Goal: Task Accomplishment & Management: Use online tool/utility

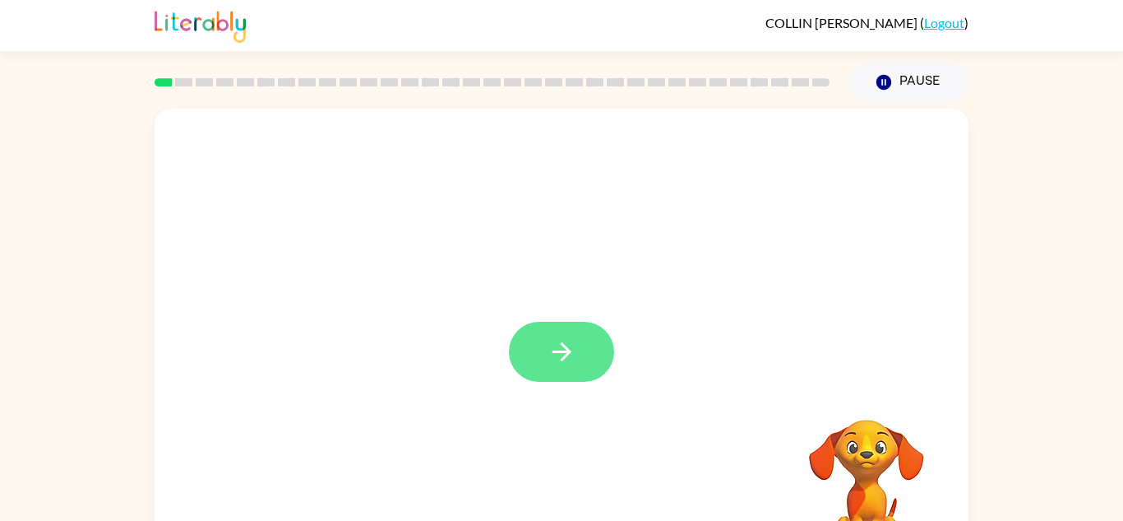
click at [515, 369] on button "button" at bounding box center [561, 352] width 105 height 60
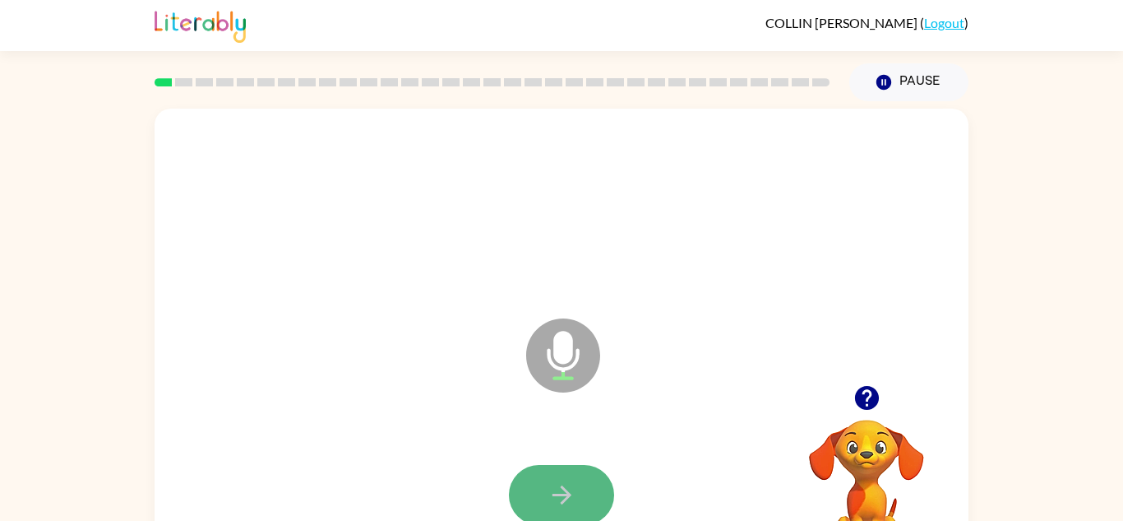
click at [533, 480] on button "button" at bounding box center [561, 495] width 105 height 60
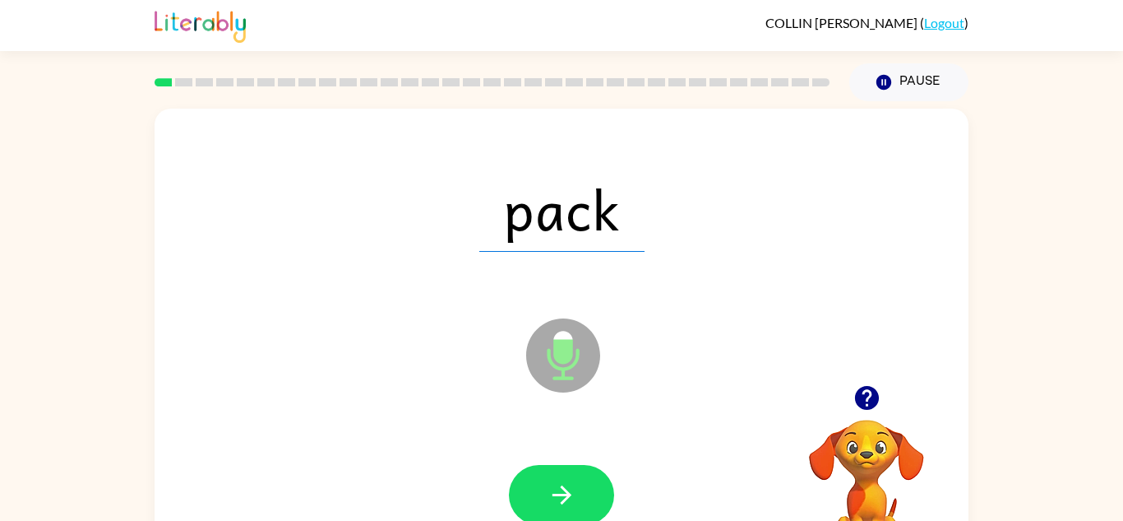
click at [533, 480] on button "button" at bounding box center [561, 495] width 105 height 60
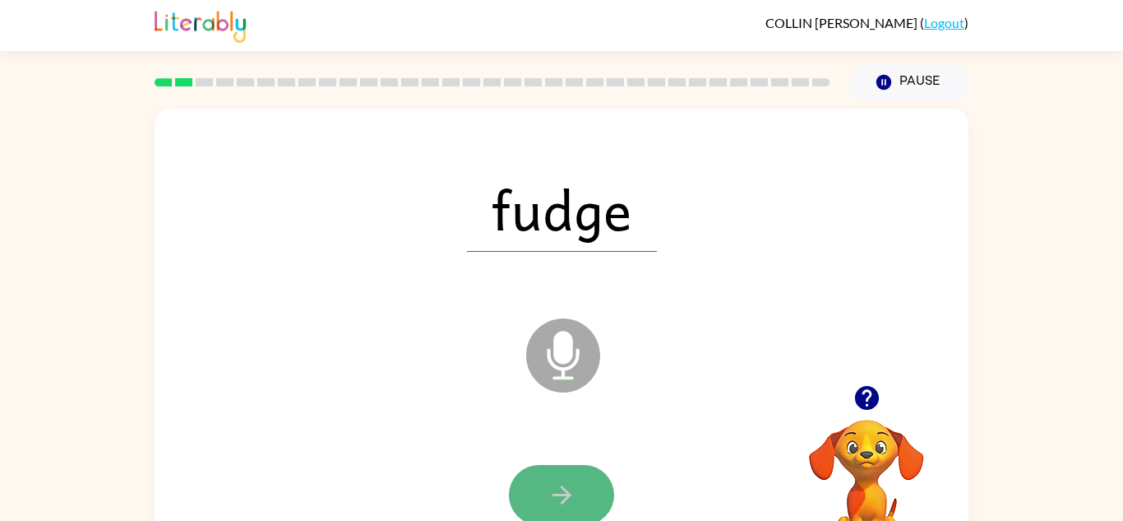
click at [532, 481] on button "button" at bounding box center [561, 495] width 105 height 60
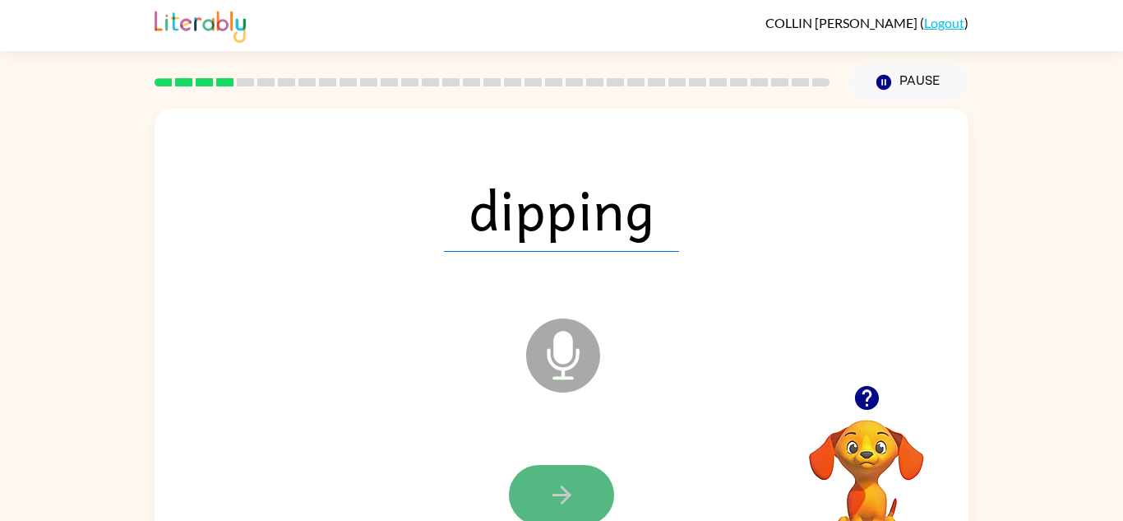
click at [531, 482] on button "button" at bounding box center [561, 495] width 105 height 60
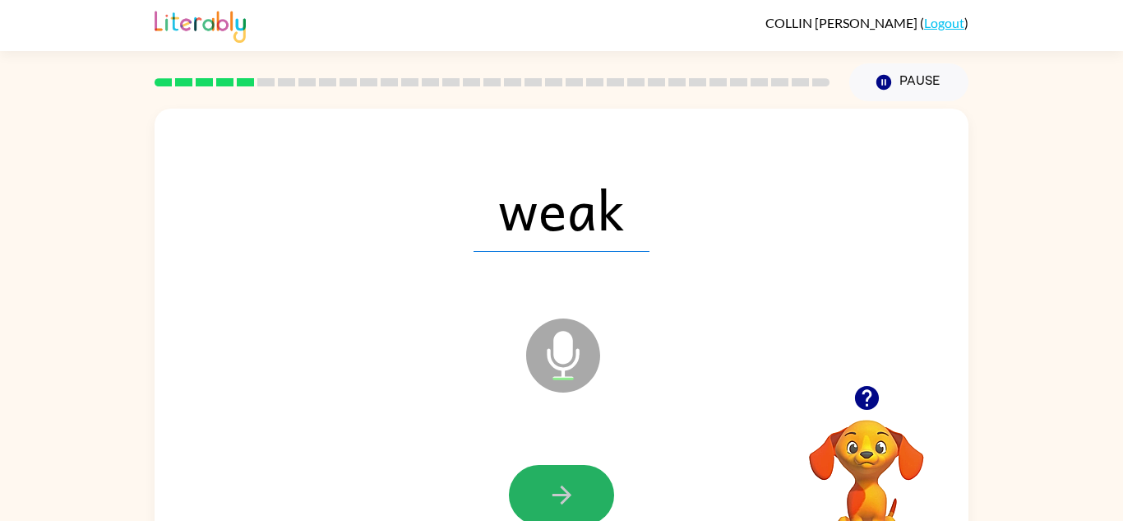
click at [531, 482] on button "button" at bounding box center [561, 495] width 105 height 60
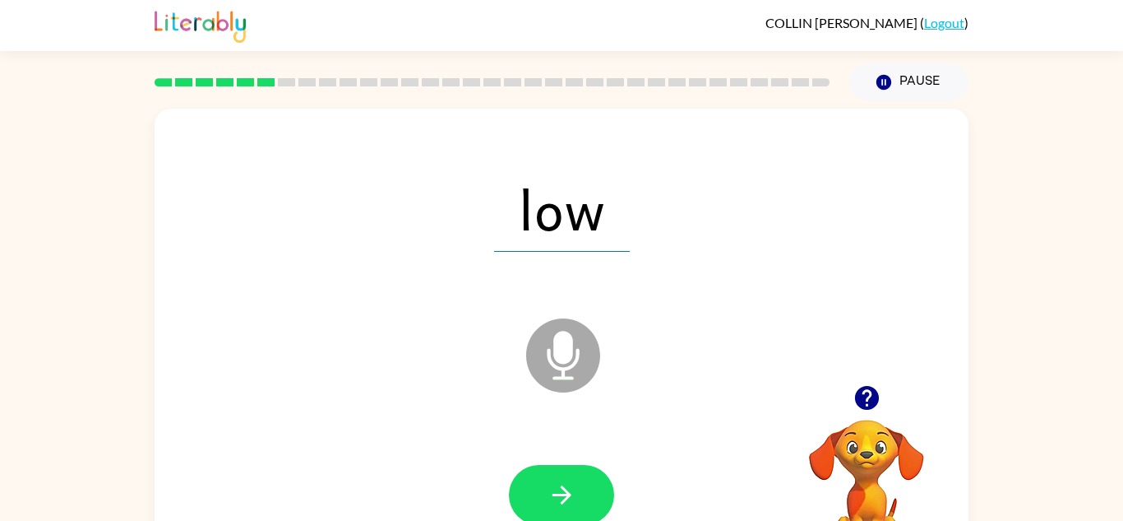
click at [531, 482] on button "button" at bounding box center [561, 495] width 105 height 60
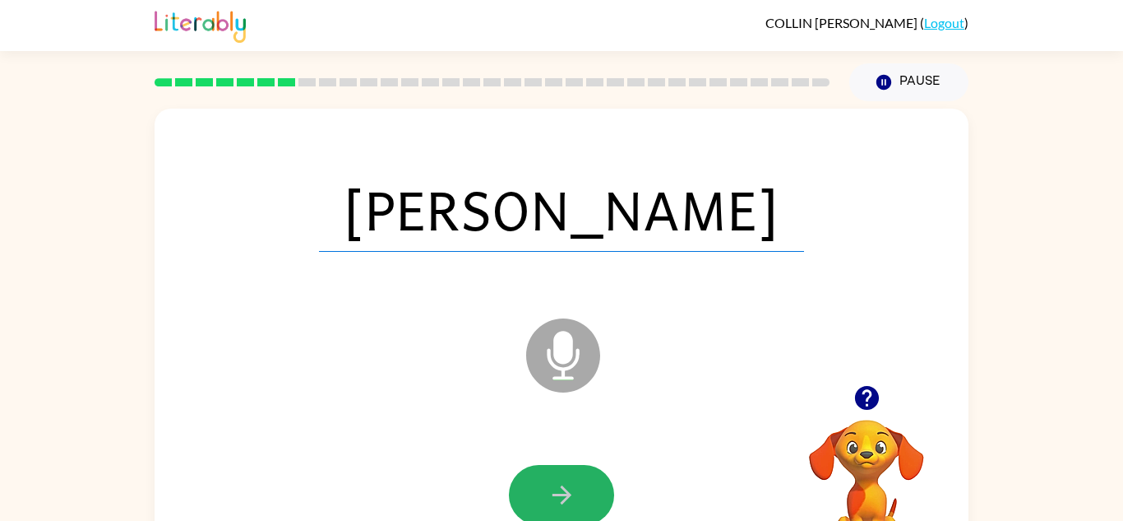
click at [531, 482] on button "button" at bounding box center [561, 495] width 105 height 60
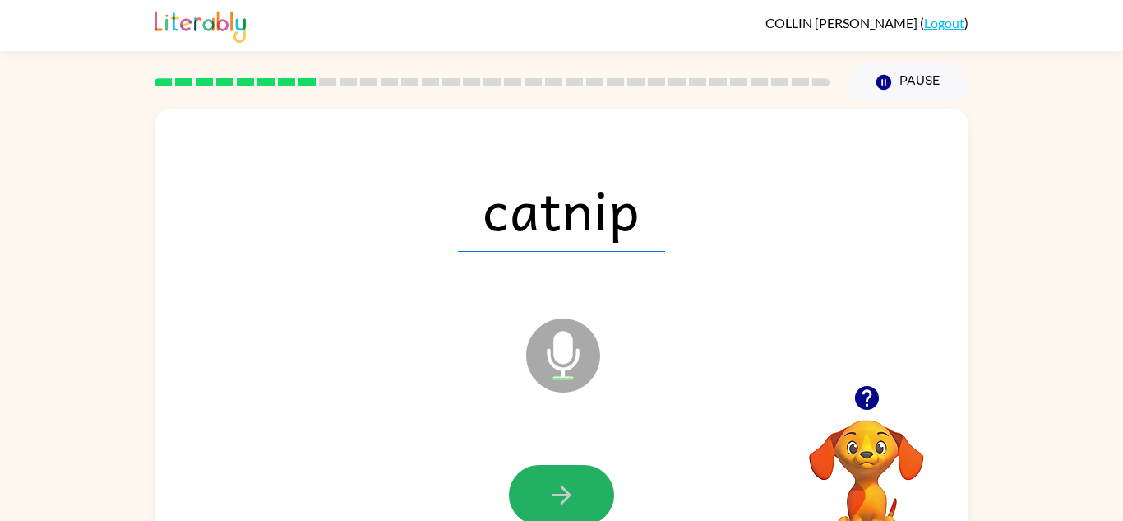
click at [531, 482] on button "button" at bounding box center [561, 495] width 105 height 60
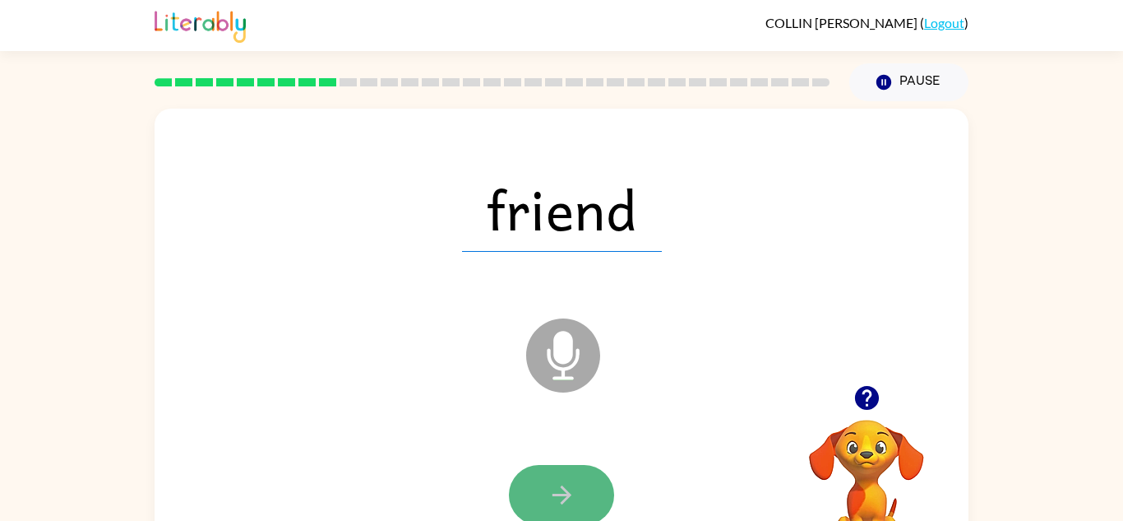
click at [524, 496] on button "button" at bounding box center [561, 495] width 105 height 60
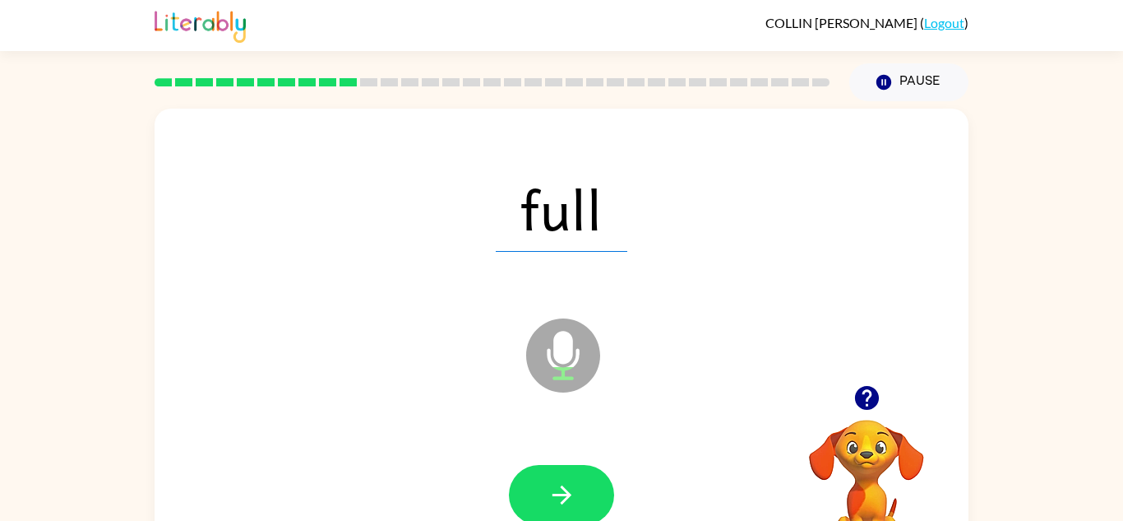
click at [524, 496] on button "button" at bounding box center [561, 495] width 105 height 60
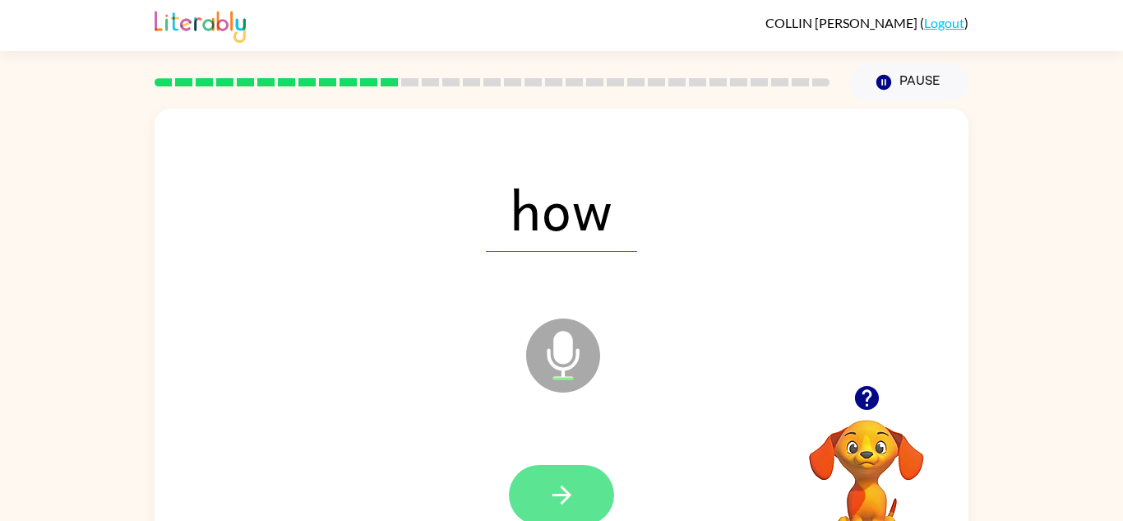
click at [524, 496] on button "button" at bounding box center [561, 495] width 105 height 60
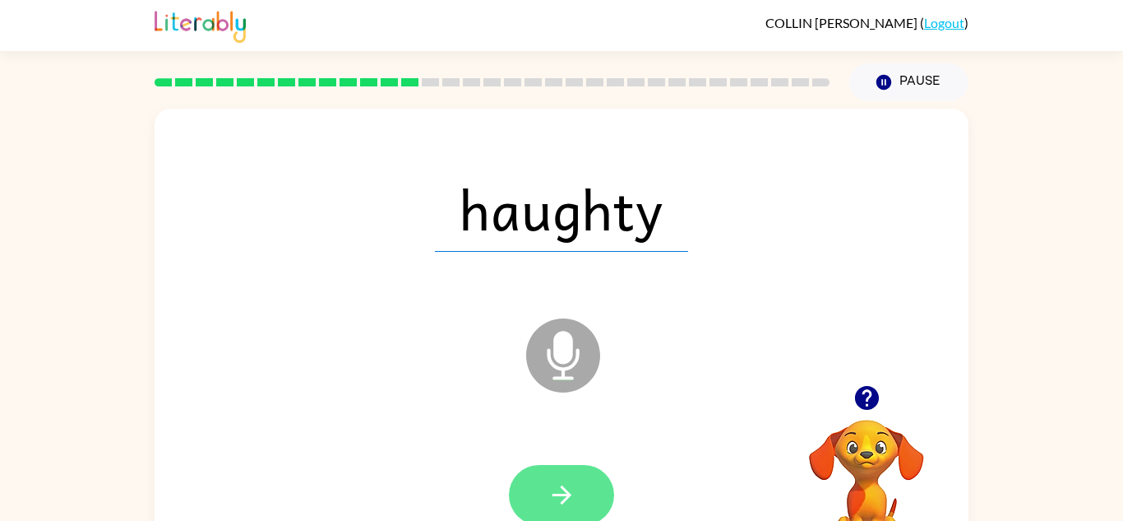
click at [523, 497] on button "button" at bounding box center [561, 495] width 105 height 60
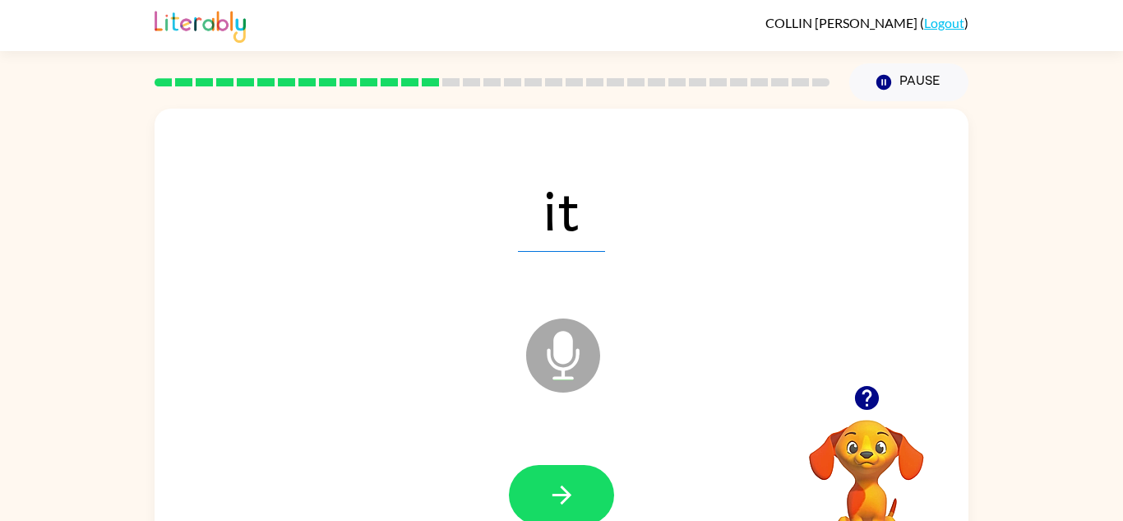
click at [523, 497] on button "button" at bounding box center [561, 495] width 105 height 60
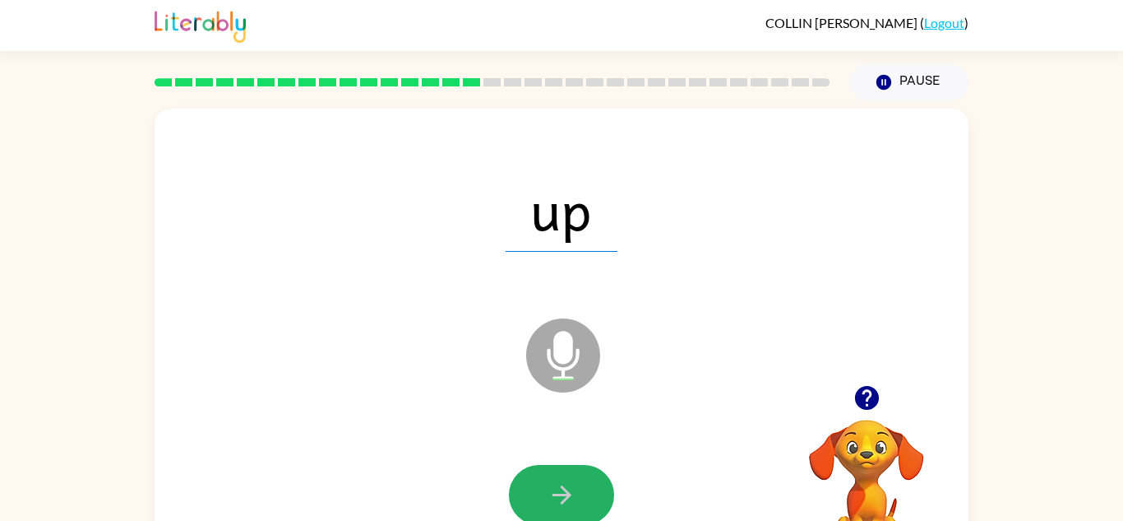
click at [523, 497] on button "button" at bounding box center [561, 495] width 105 height 60
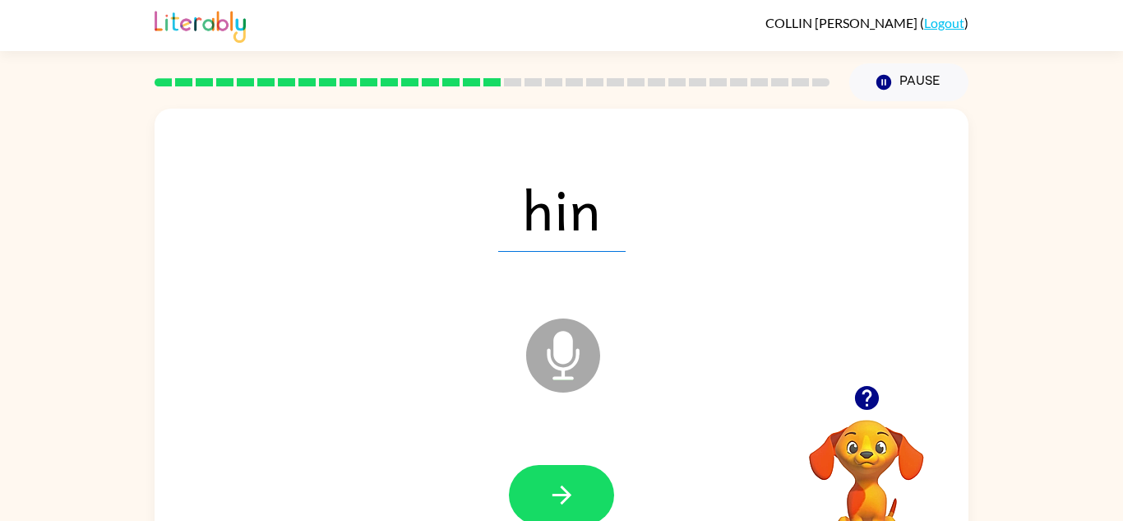
click at [523, 497] on button "button" at bounding box center [561, 495] width 105 height 60
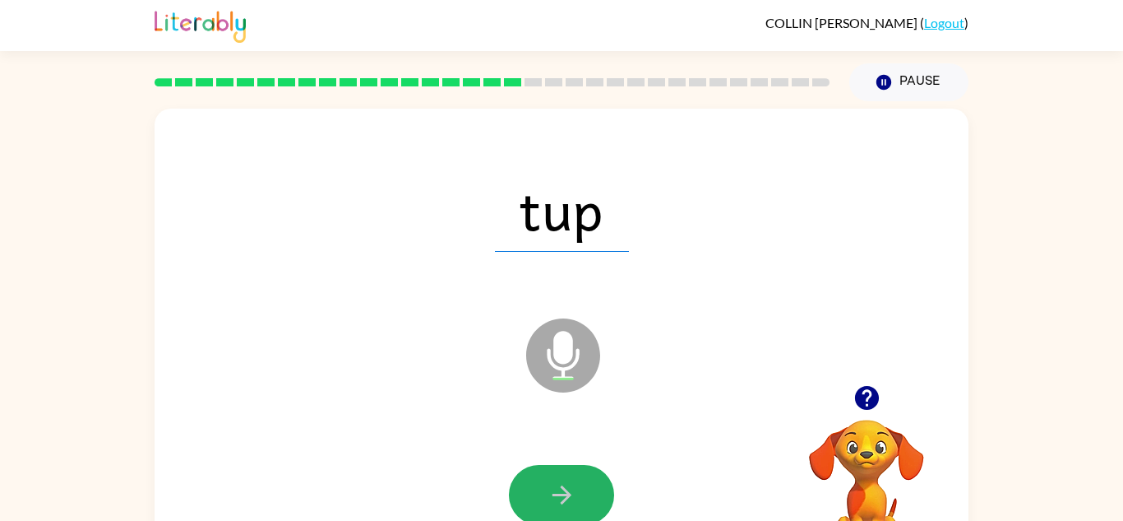
click at [523, 497] on button "button" at bounding box center [561, 495] width 105 height 60
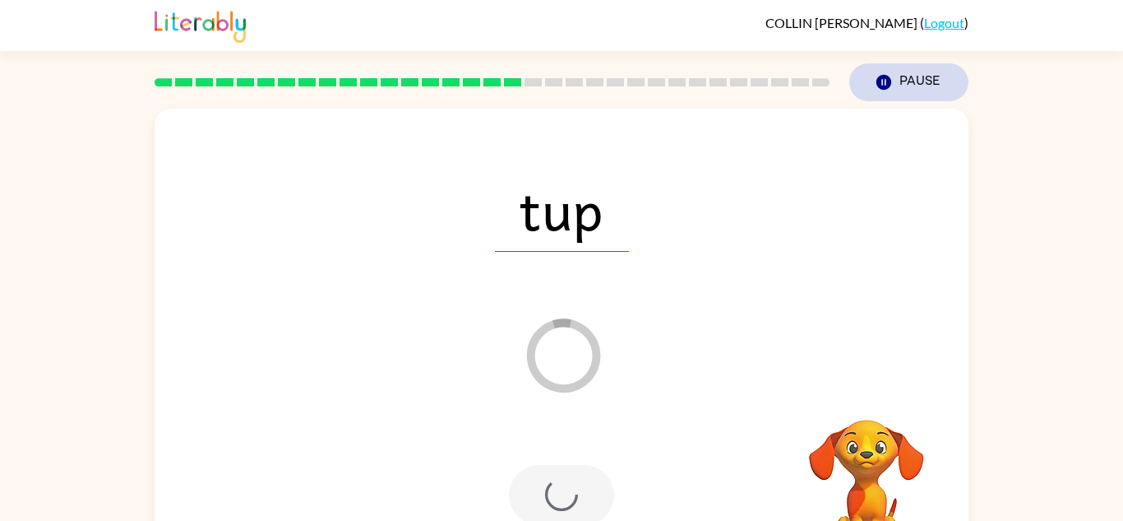
click at [890, 79] on icon "button" at bounding box center [884, 82] width 15 height 15
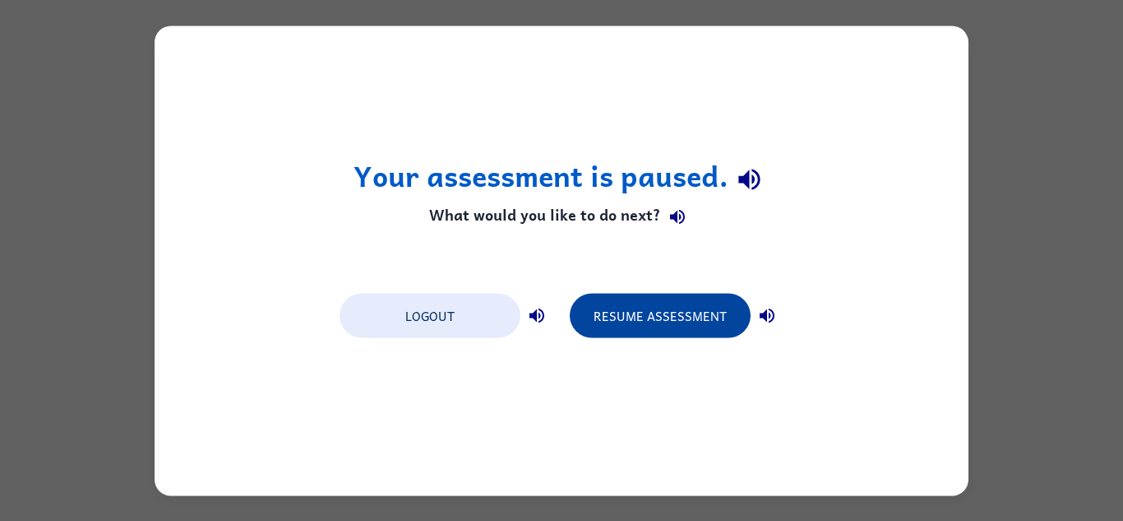
click at [646, 336] on button "Resume Assessment" at bounding box center [660, 315] width 181 height 44
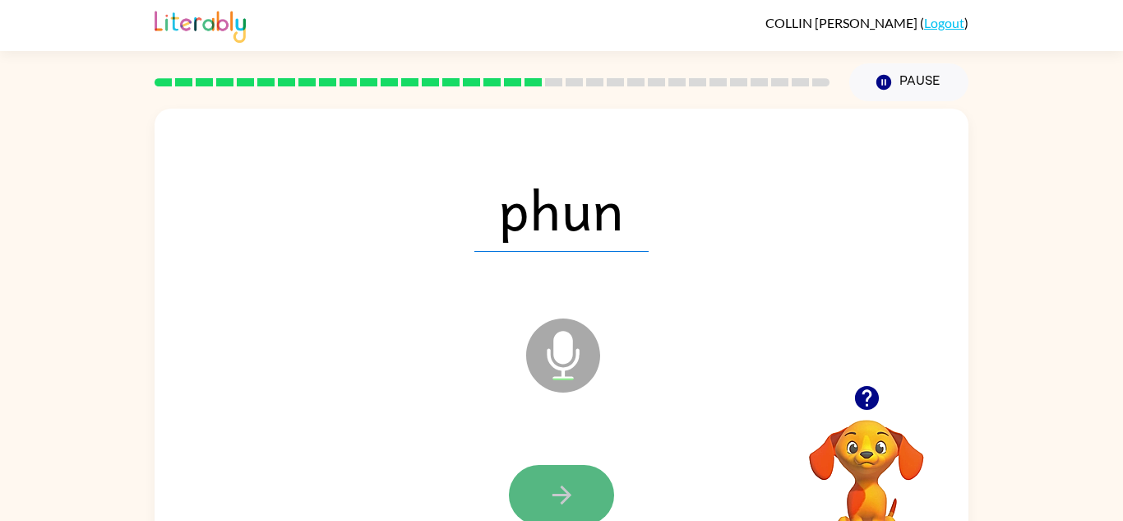
click at [558, 500] on icon "button" at bounding box center [562, 494] width 29 height 29
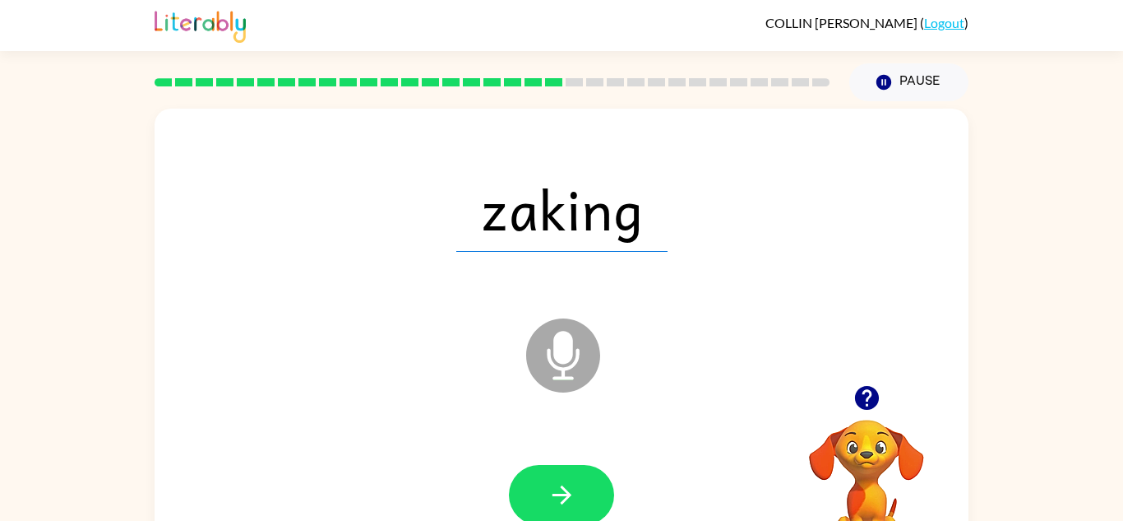
click at [558, 500] on icon "button" at bounding box center [562, 494] width 29 height 29
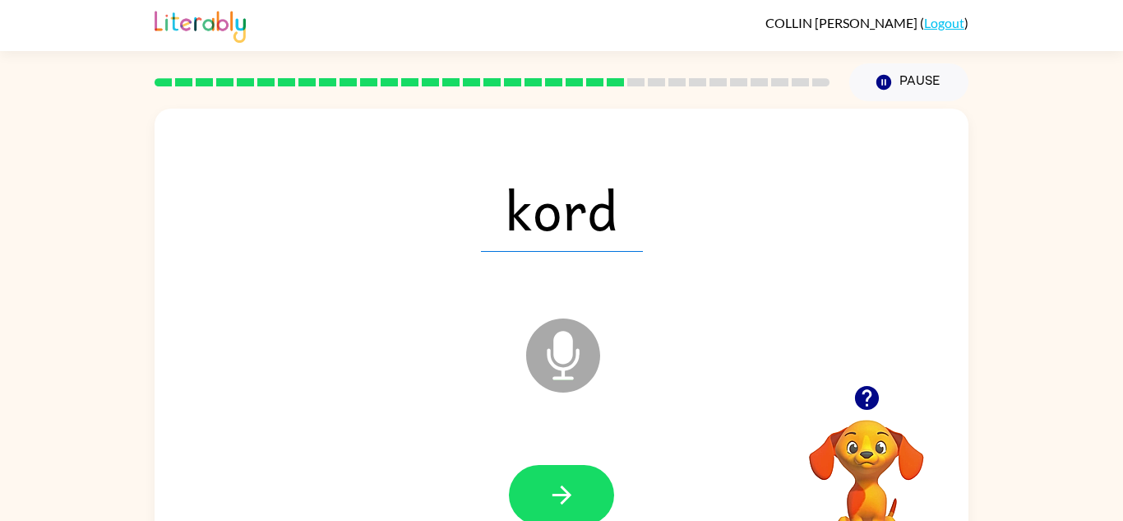
click at [558, 500] on icon "button" at bounding box center [562, 494] width 29 height 29
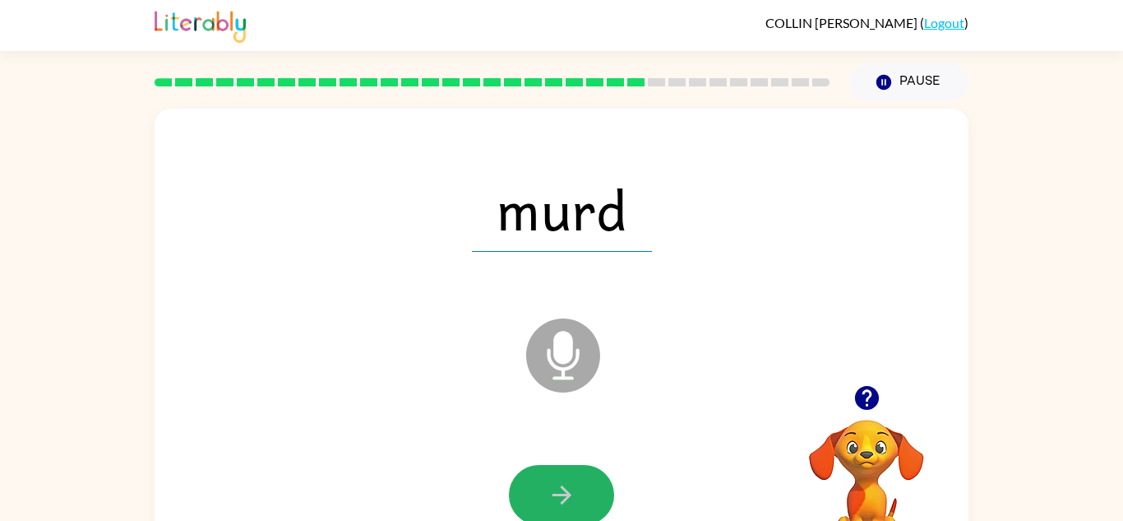
click at [558, 500] on icon "button" at bounding box center [562, 494] width 29 height 29
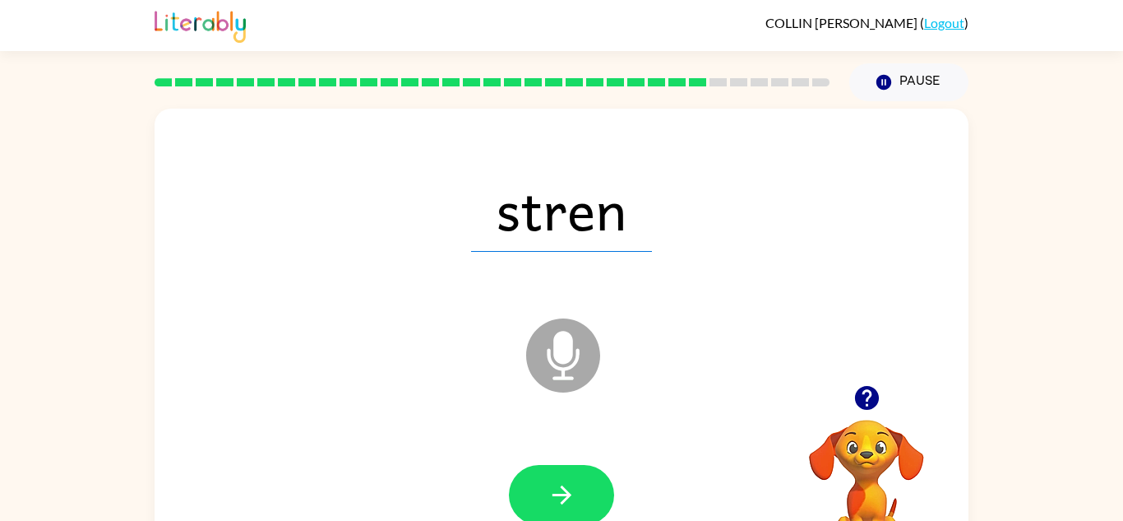
click at [558, 500] on icon "button" at bounding box center [562, 494] width 29 height 29
click at [576, 494] on div at bounding box center [561, 495] width 105 height 60
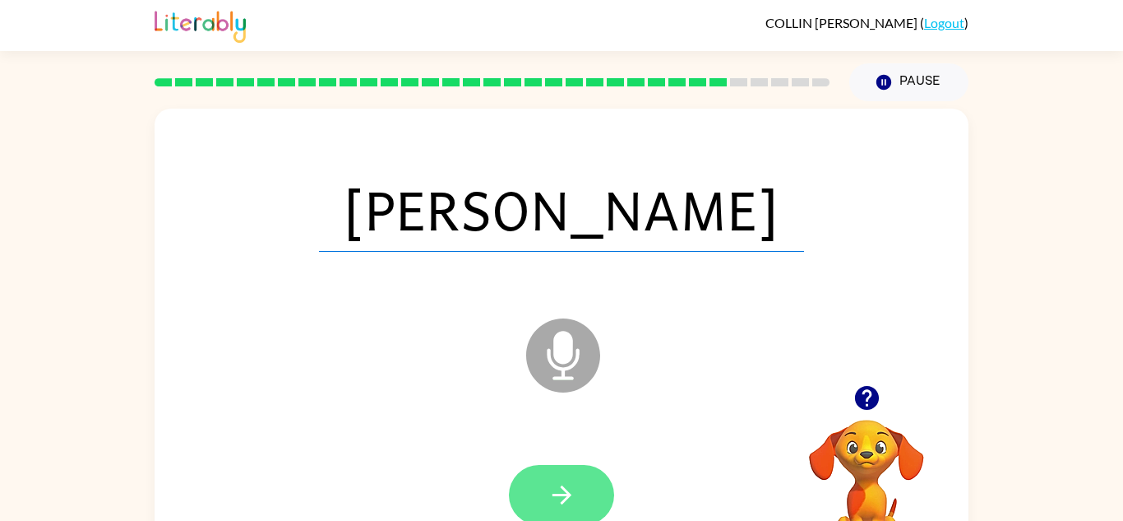
click at [570, 499] on icon "button" at bounding box center [562, 494] width 29 height 29
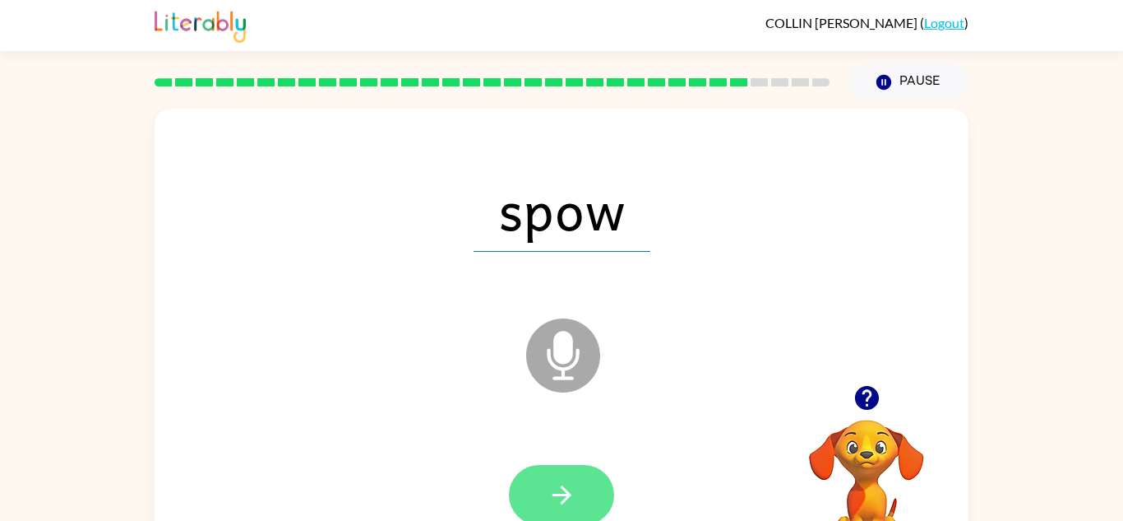
click at [556, 493] on icon "button" at bounding box center [562, 494] width 29 height 29
click at [555, 510] on button "button" at bounding box center [561, 495] width 105 height 60
click at [587, 488] on button "button" at bounding box center [561, 495] width 105 height 60
click at [564, 483] on icon "button" at bounding box center [562, 494] width 29 height 29
